Goal: Navigation & Orientation: Find specific page/section

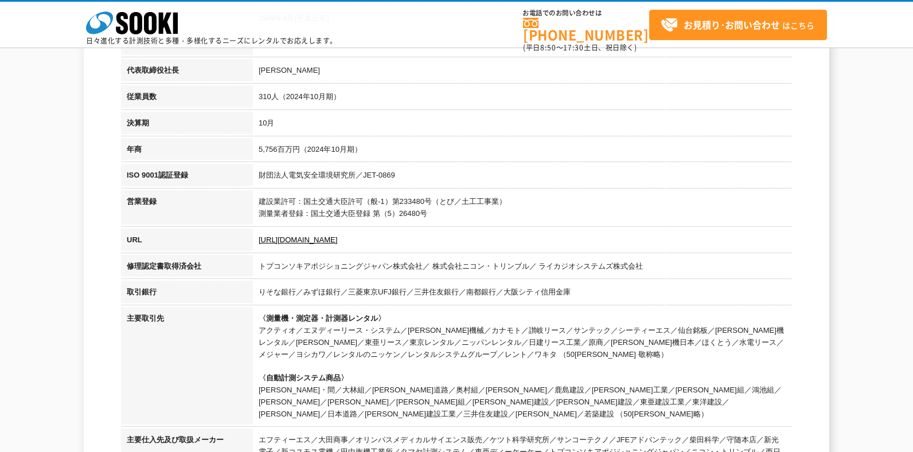
scroll to position [287, 0]
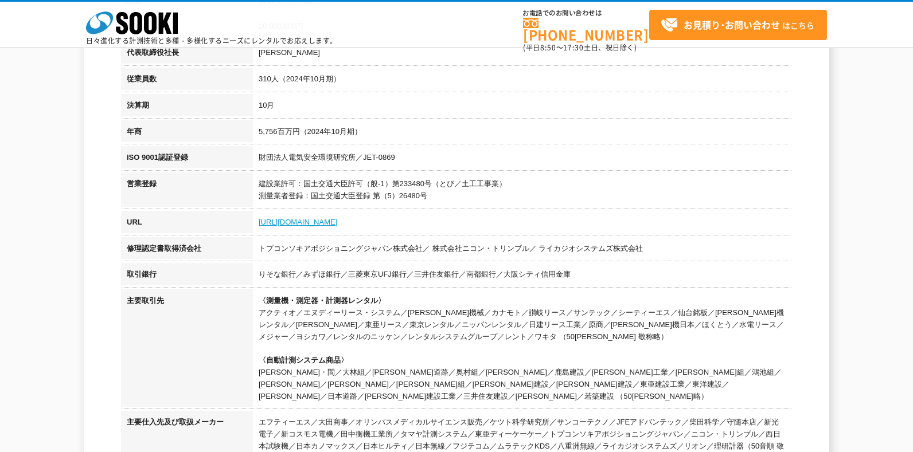
click at [302, 224] on link "[URL][DOMAIN_NAME]" at bounding box center [298, 222] width 79 height 9
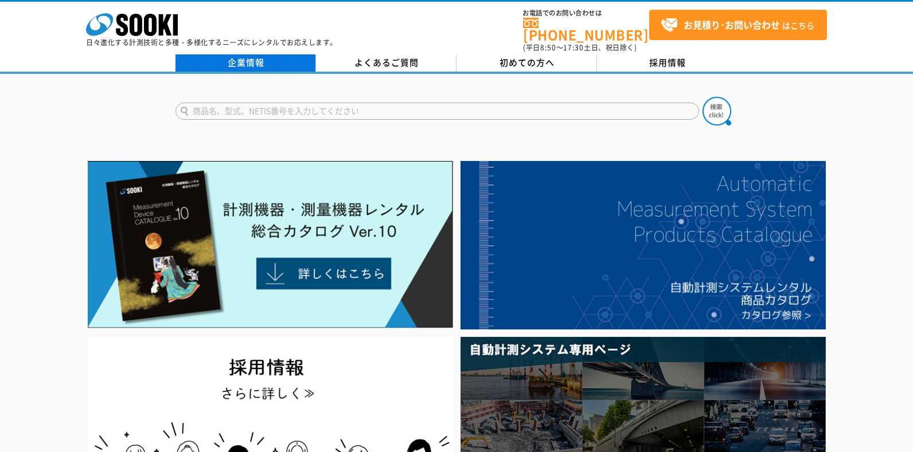
click at [255, 54] on link "企業情報" at bounding box center [245, 62] width 140 height 17
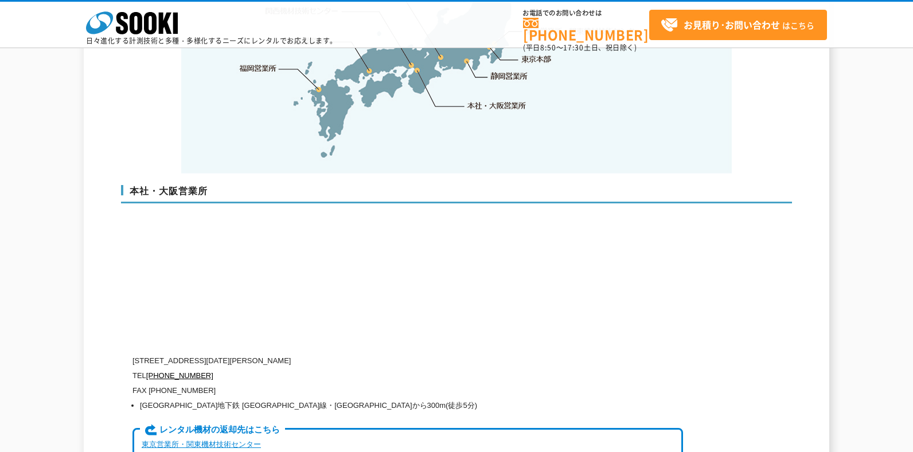
scroll to position [2637, 0]
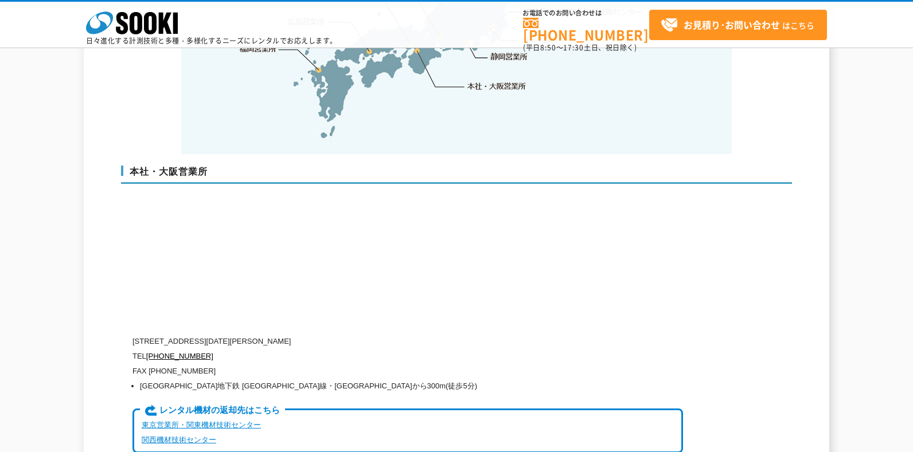
click at [88, 304] on div "企業情報 会社概要 沿革 企業理念 品質方針 社長挨拶 事業拠点一覧 グループ一覧 会社概要 company profile 商号 株式会社ソーキ 設立 [D…" at bounding box center [456, 216] width 745 height 5508
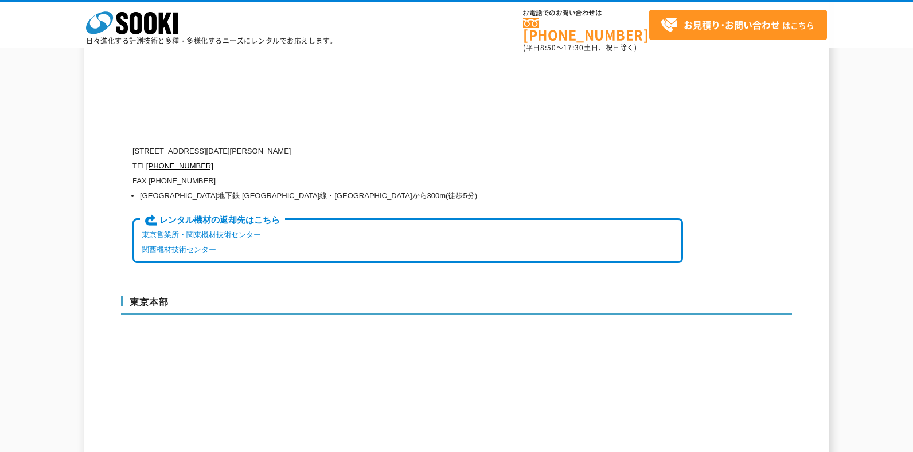
scroll to position [2751, 0]
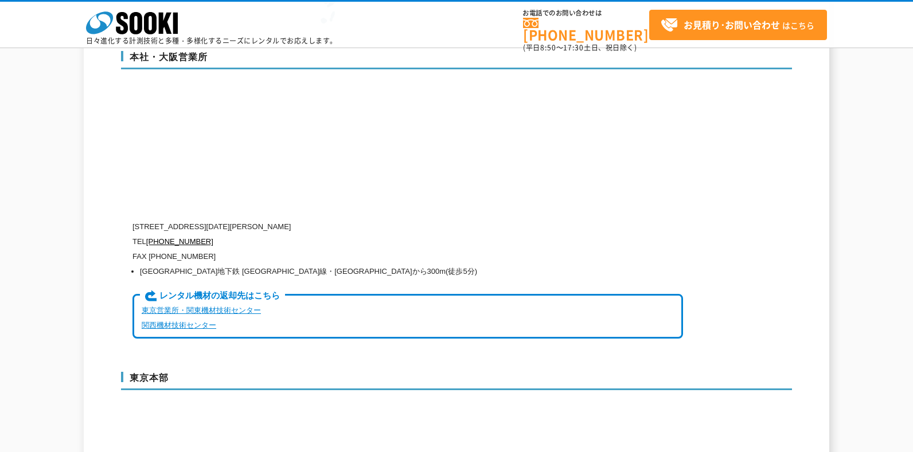
click at [59, 287] on div "企業情報 会社概要 沿革 企業理念 品質方針 社長挨拶 事業拠点一覧 グループ一覧 会社概要 company profile 商号 株式会社ソーキ 設立 [D…" at bounding box center [456, 102] width 913 height 5508
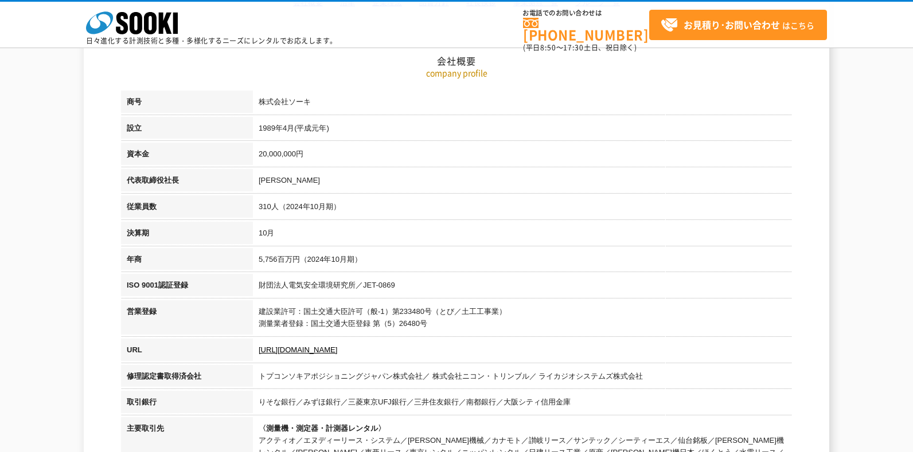
scroll to position [234, 0]
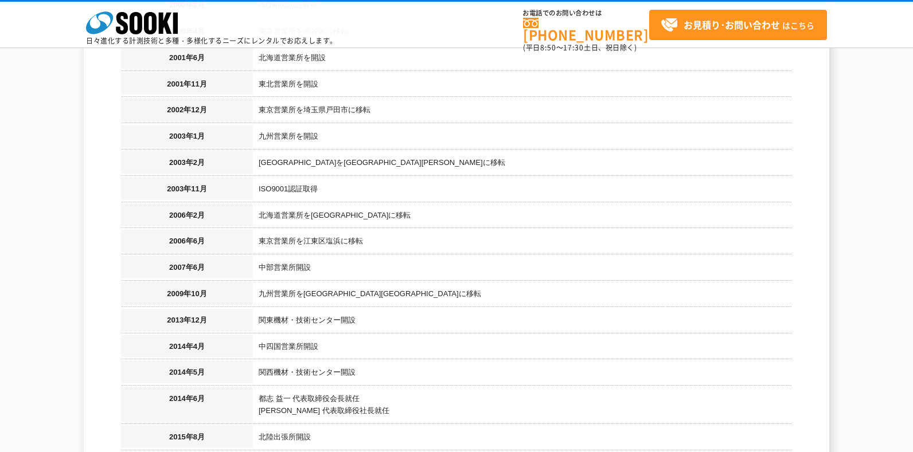
scroll to position [1094, 0]
